Goal: Task Accomplishment & Management: Complete application form

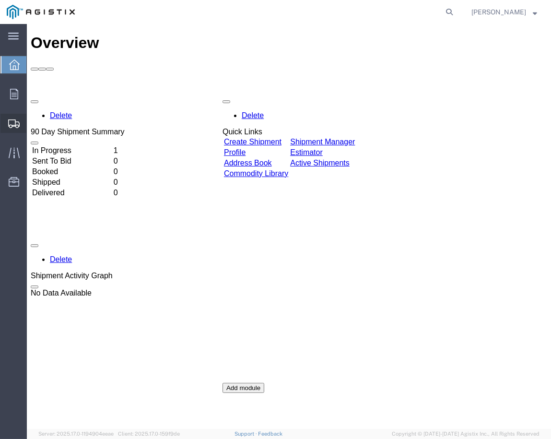
click at [33, 120] on span "Shipments" at bounding box center [29, 123] width 7 height 19
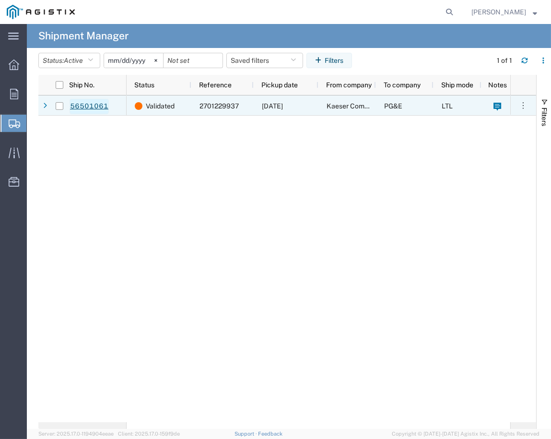
click at [90, 105] on link "56501061" at bounding box center [89, 106] width 39 height 15
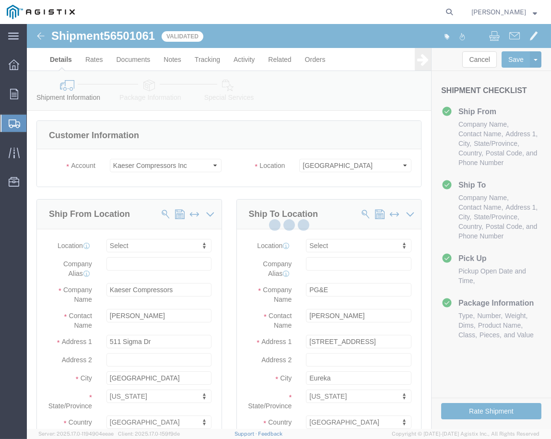
select select
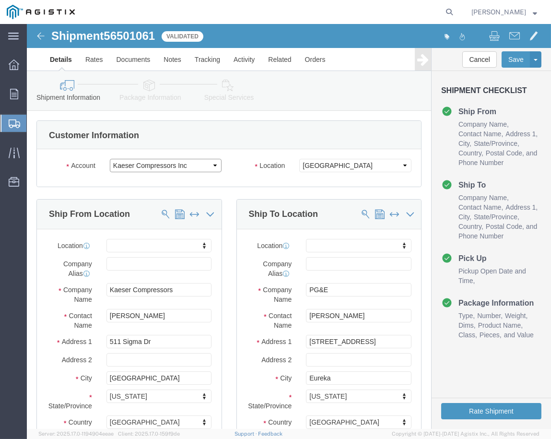
click select "Select Kaeser Compressors Inc PG&E"
select select "9596"
click select "Select Kaeser Compressors Inc PG&E"
select select
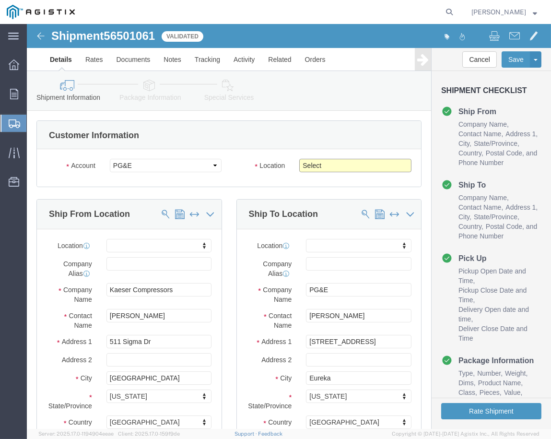
click select "Select All Others [GEOGRAPHIC_DATA] [GEOGRAPHIC_DATA] [GEOGRAPHIC_DATA] [GEOGRA…"
click div "Customer Information"
click at [219, 14] on agx-global-search at bounding box center [304, 12] width 307 height 24
click div "Customer Information"
click select "Select All Others [GEOGRAPHIC_DATA] [GEOGRAPHIC_DATA] [GEOGRAPHIC_DATA] [GEOGRA…"
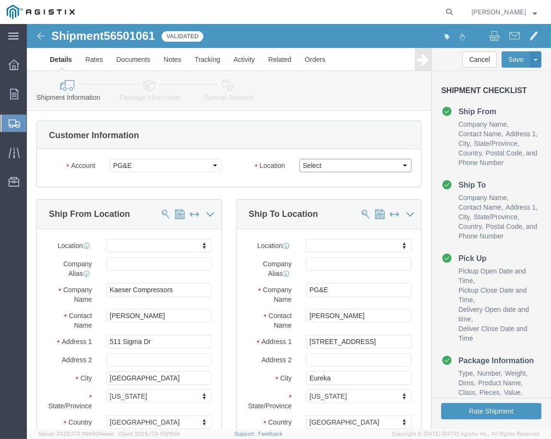
select select "23082"
click select "Select All Others [GEOGRAPHIC_DATA] [GEOGRAPHIC_DATA] [GEOGRAPHIC_DATA] [GEOGRA…"
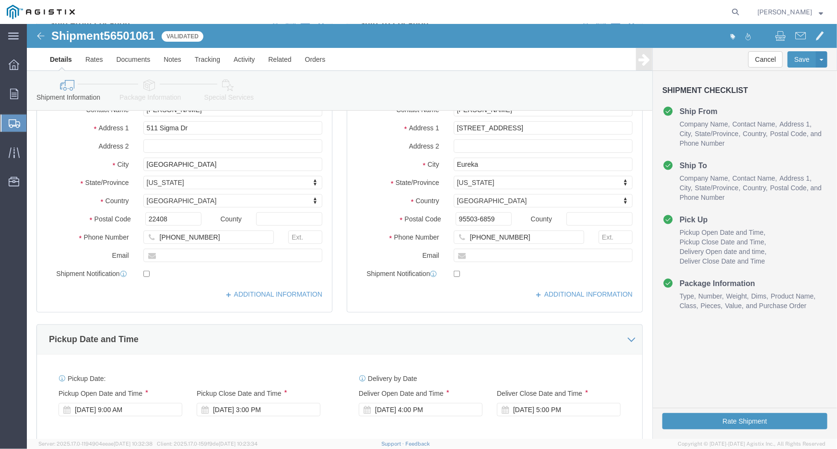
scroll to position [349, 0]
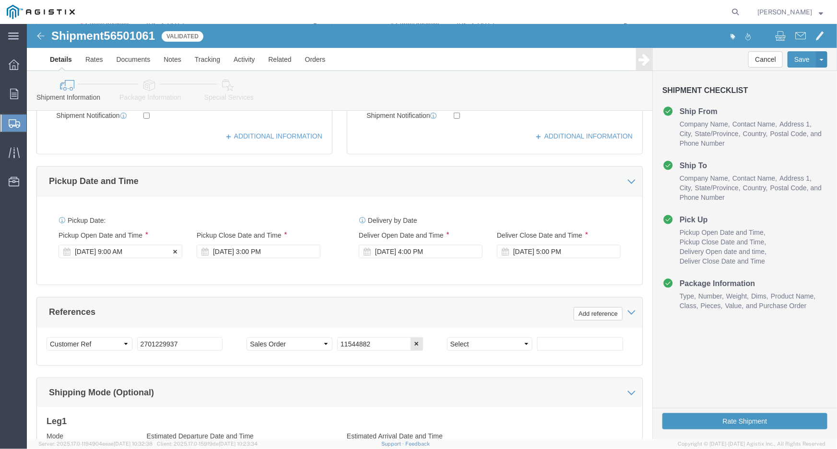
click div "[DATE] 9:00 AM"
click div "Pickup Date: Pickup Start Date Pickup Start Time Pickup Open Date and Time [DAT…"
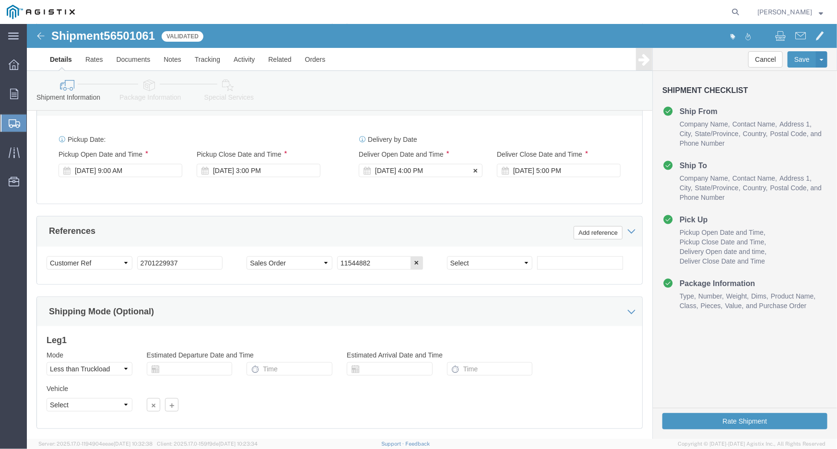
scroll to position [486, 0]
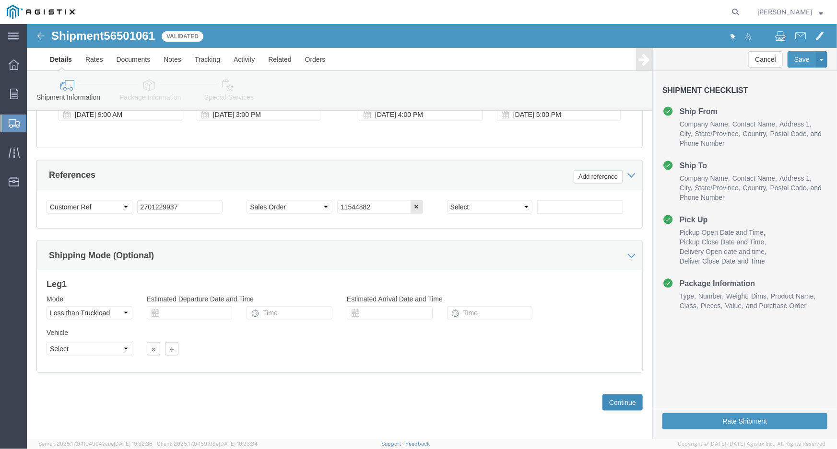
click button "Continue"
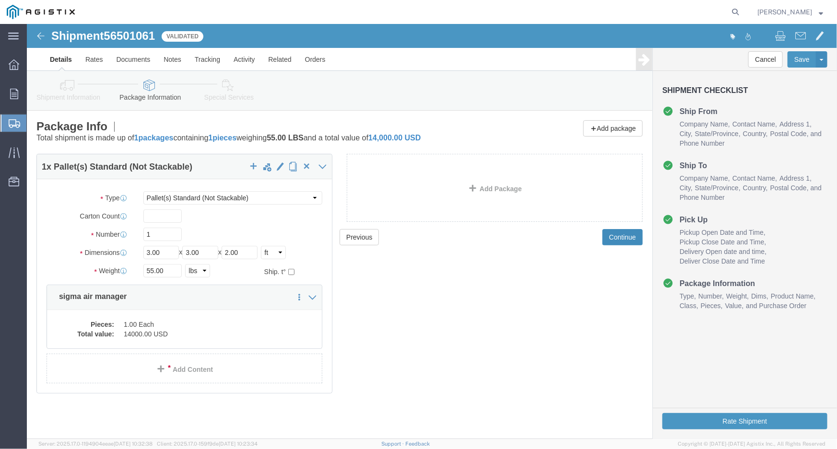
click button "Continue"
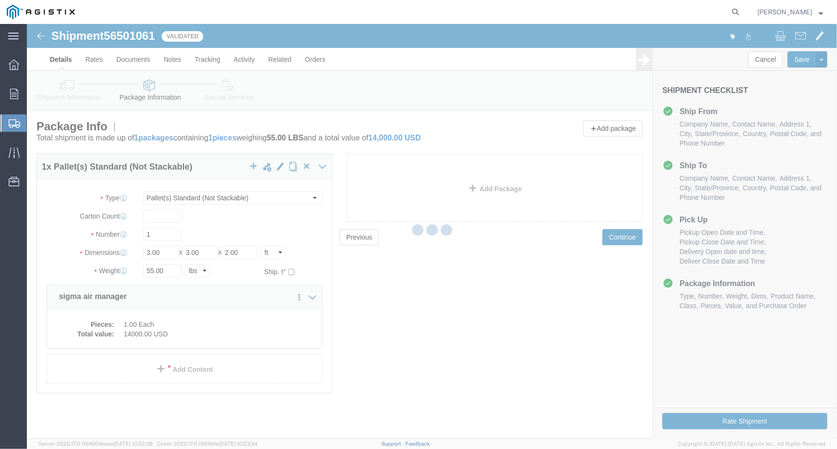
select select
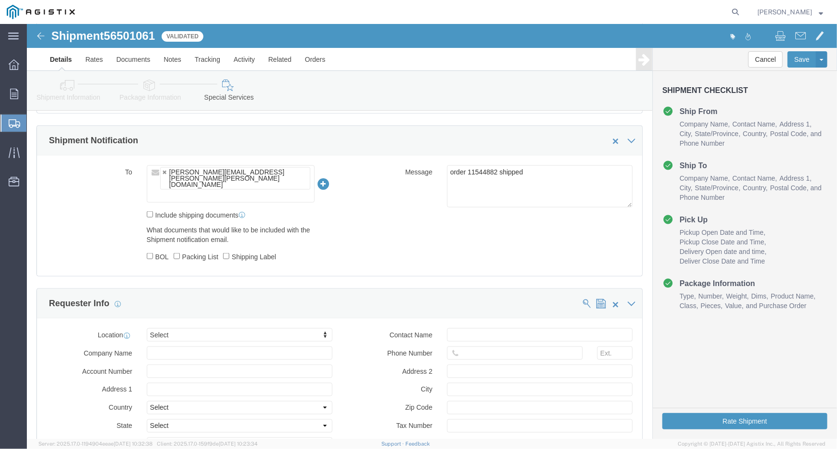
scroll to position [893, 0]
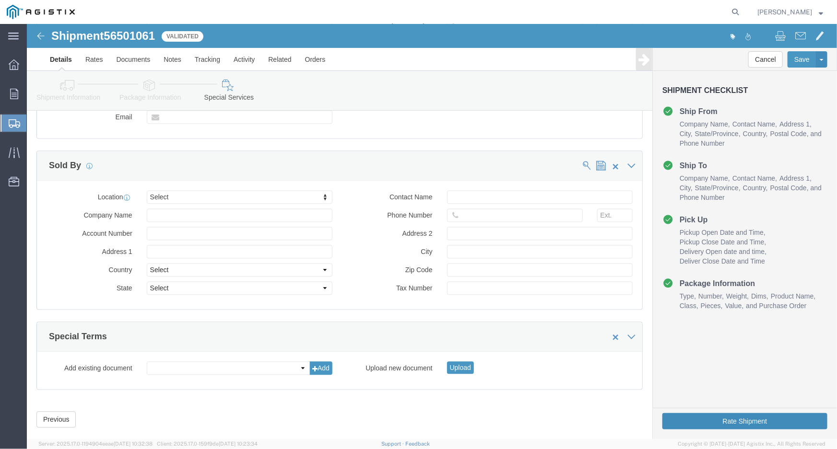
click button "Rate Shipment"
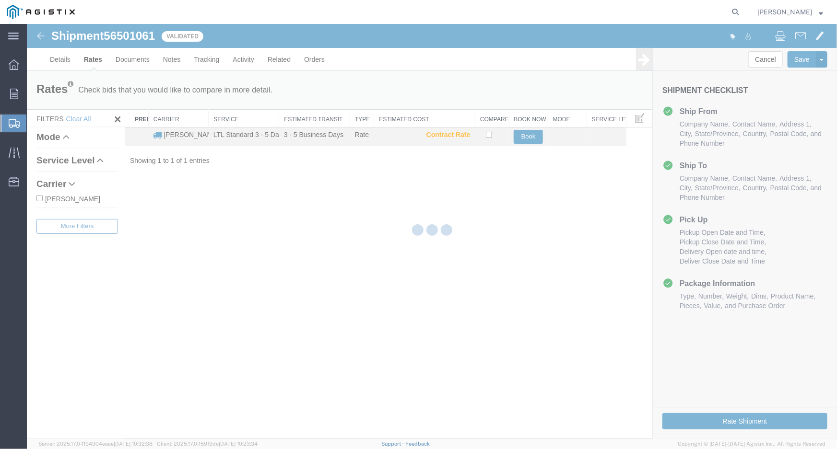
scroll to position [0, 0]
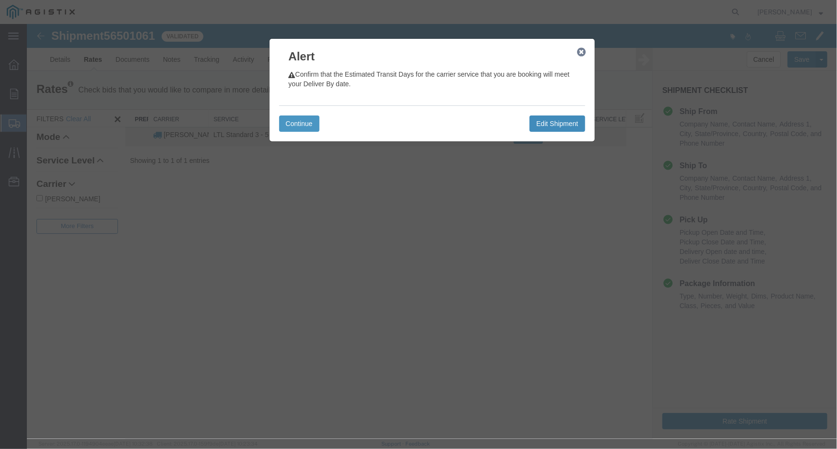
click at [550, 120] on button "Edit Shipment" at bounding box center [556, 123] width 55 height 16
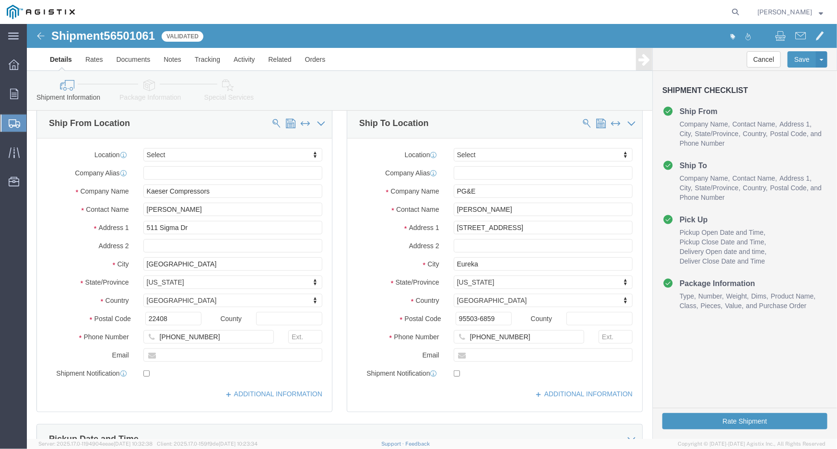
scroll to position [349, 0]
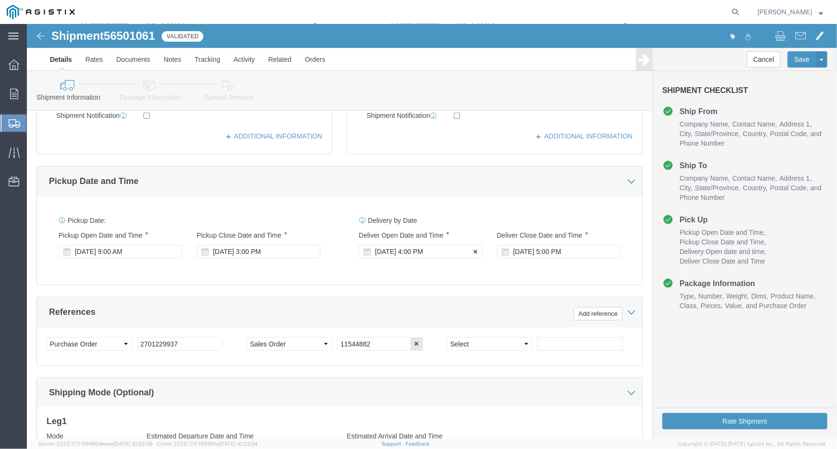
click div "[DATE] 4:00 PM"
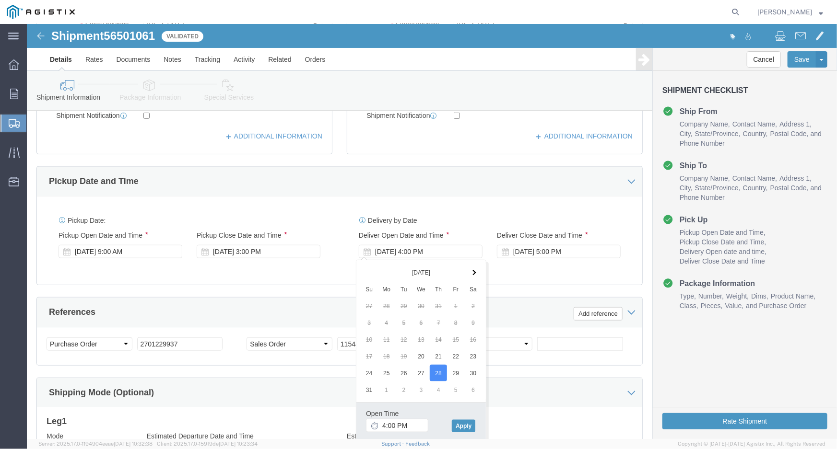
click div "Delivery by Date Delivery Start Date Delivery Start Time Deliver Open Date and …"
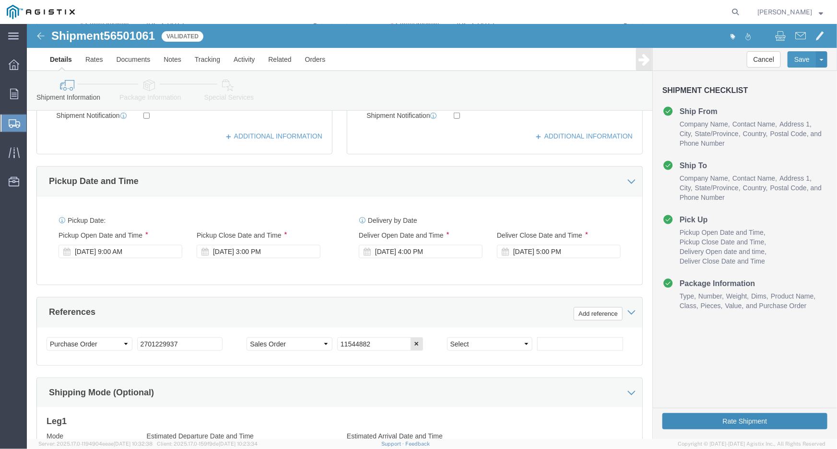
click button "Rate Shipment"
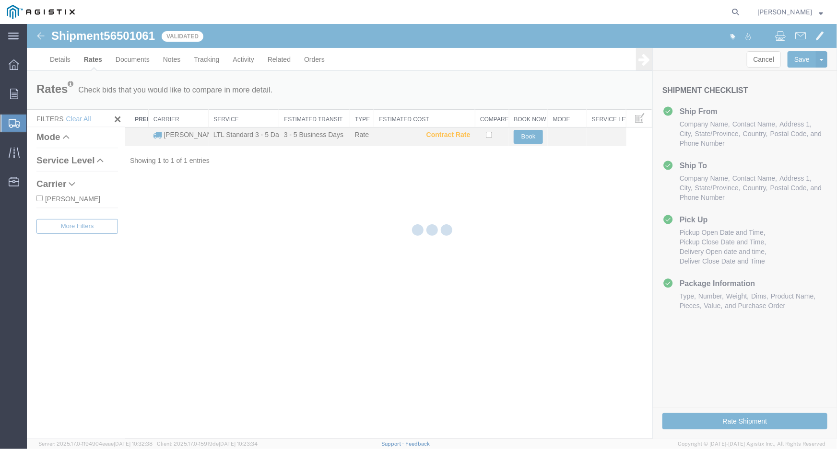
scroll to position [0, 0]
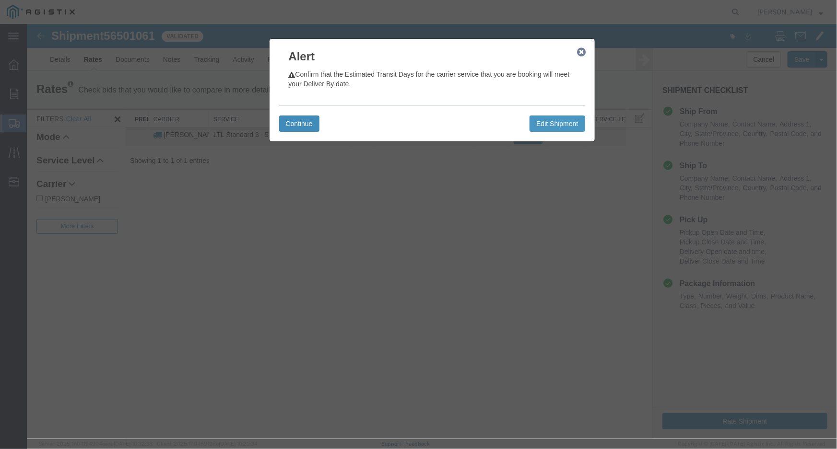
click at [297, 120] on button "Continue" at bounding box center [299, 123] width 40 height 16
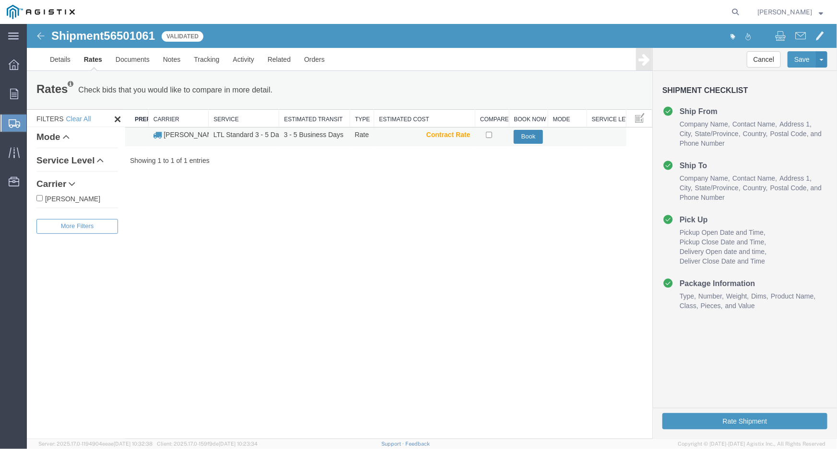
click at [528, 133] on button "Book" at bounding box center [527, 136] width 29 height 14
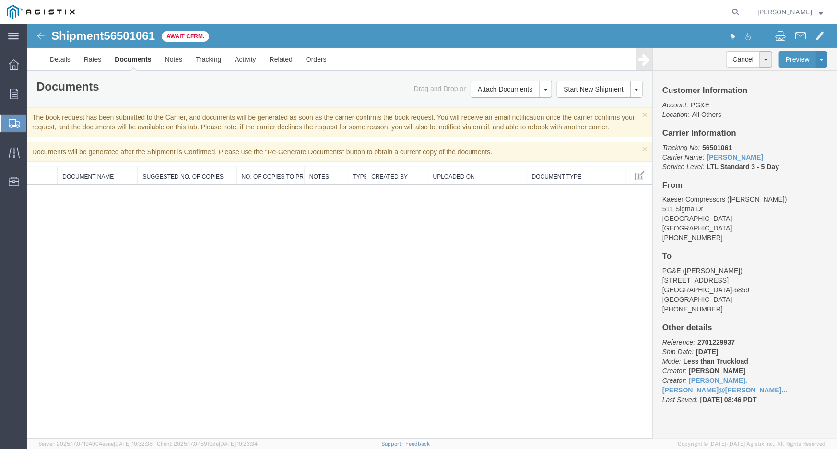
click at [267, 281] on div "Shipment 56501061 0 of 0 Await Cfrm. Details Rates Documents Notes Tracking Act…" at bounding box center [431, 230] width 810 height 415
click at [187, 33] on span "Await Cfrm." at bounding box center [184, 36] width 47 height 11
click at [34, 123] on span "Shipments" at bounding box center [30, 123] width 8 height 19
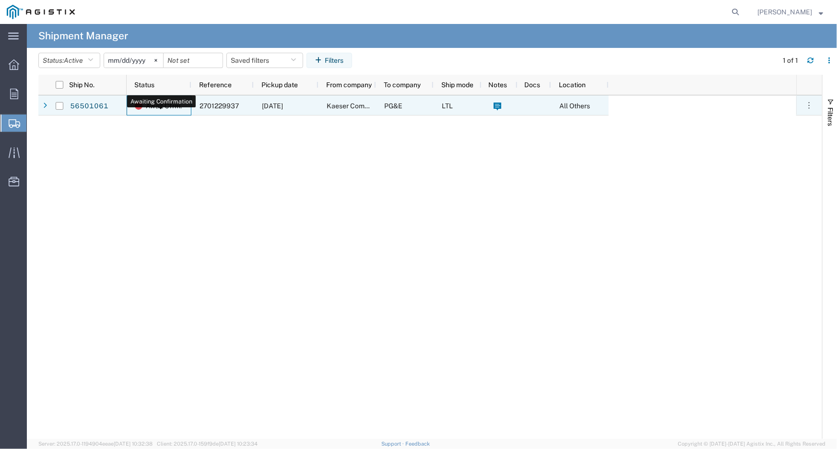
click at [164, 109] on span "Await Cfrm." at bounding box center [164, 106] width 36 height 20
